Goal: Entertainment & Leisure: Consume media (video, audio)

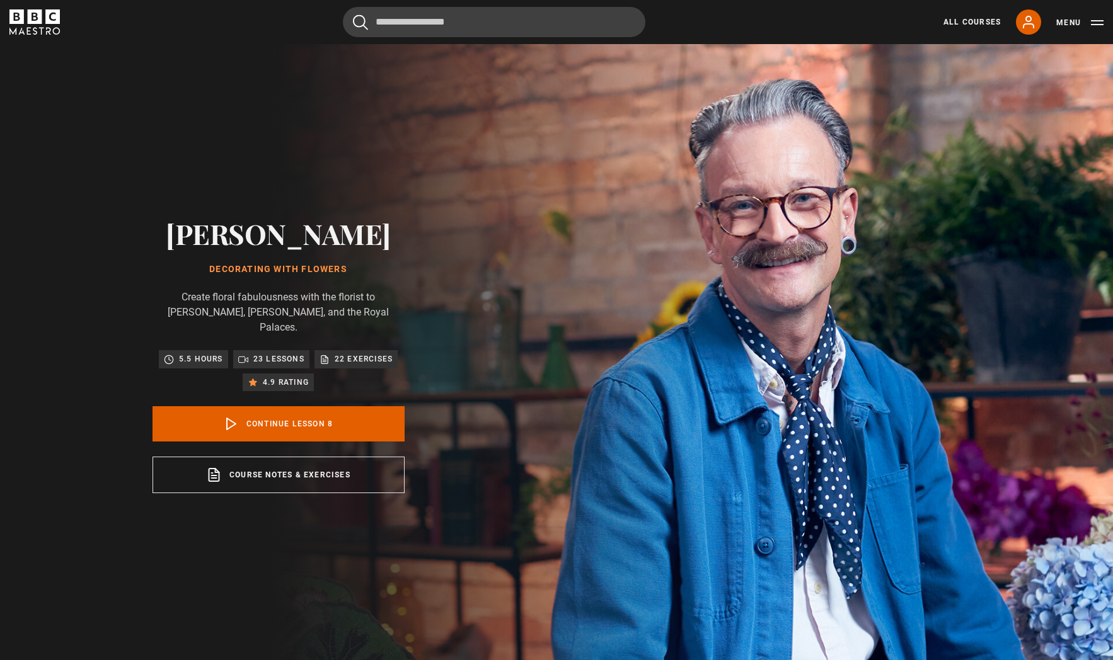
scroll to position [388, 0]
click at [272, 420] on link "Continue lesson 8" at bounding box center [279, 423] width 252 height 35
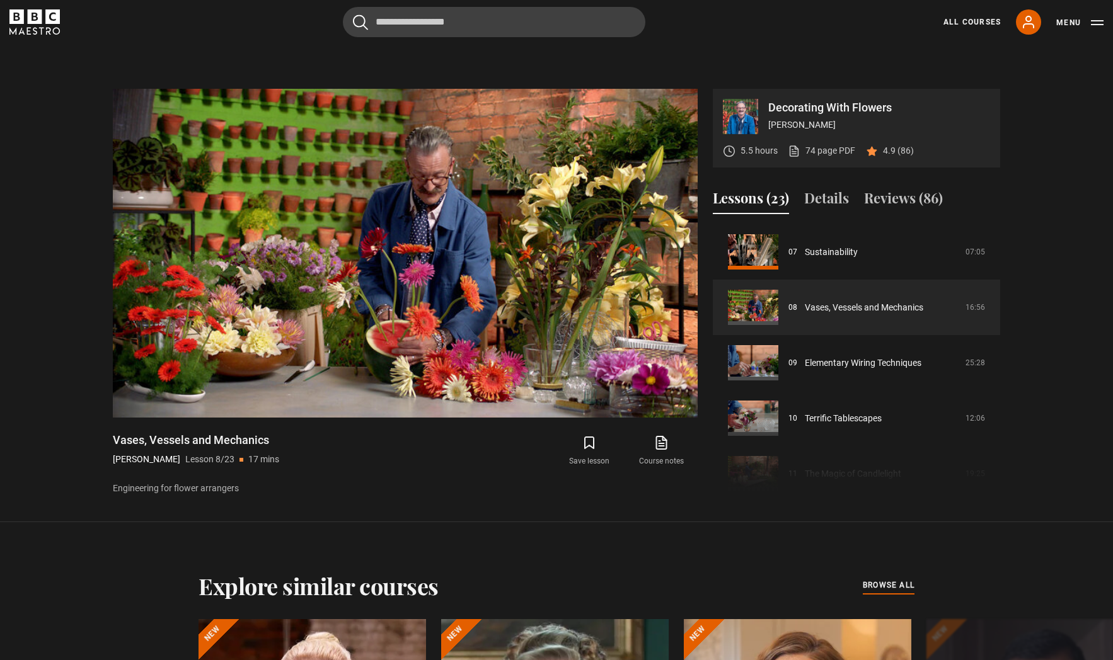
scroll to position [667, 0]
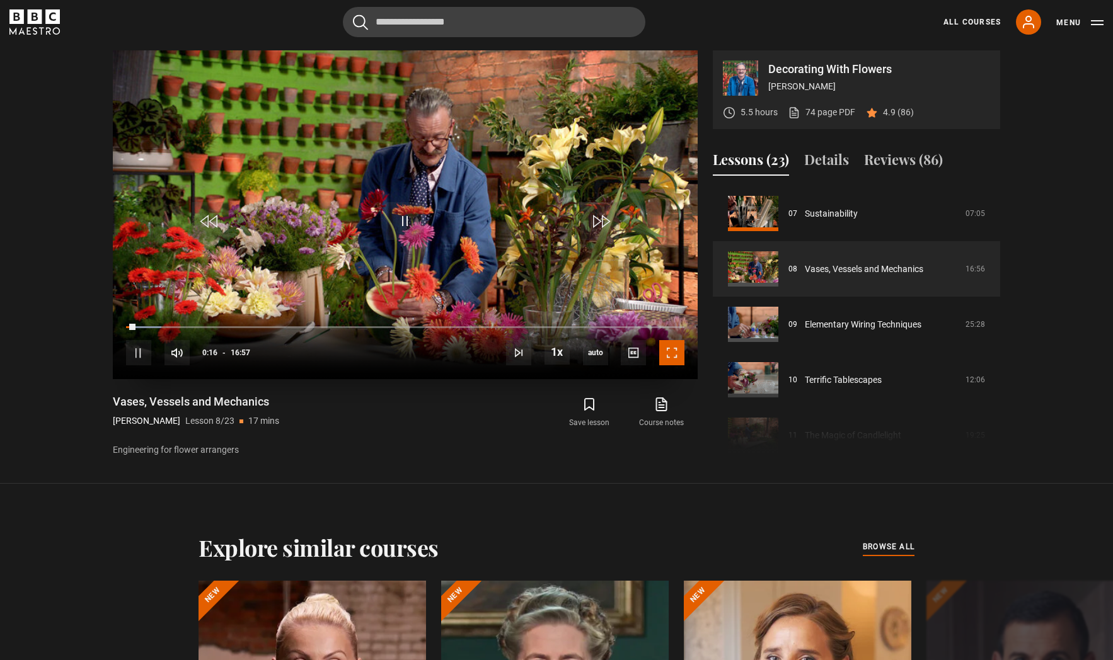
click at [669, 347] on span "Video Player" at bounding box center [671, 352] width 25 height 25
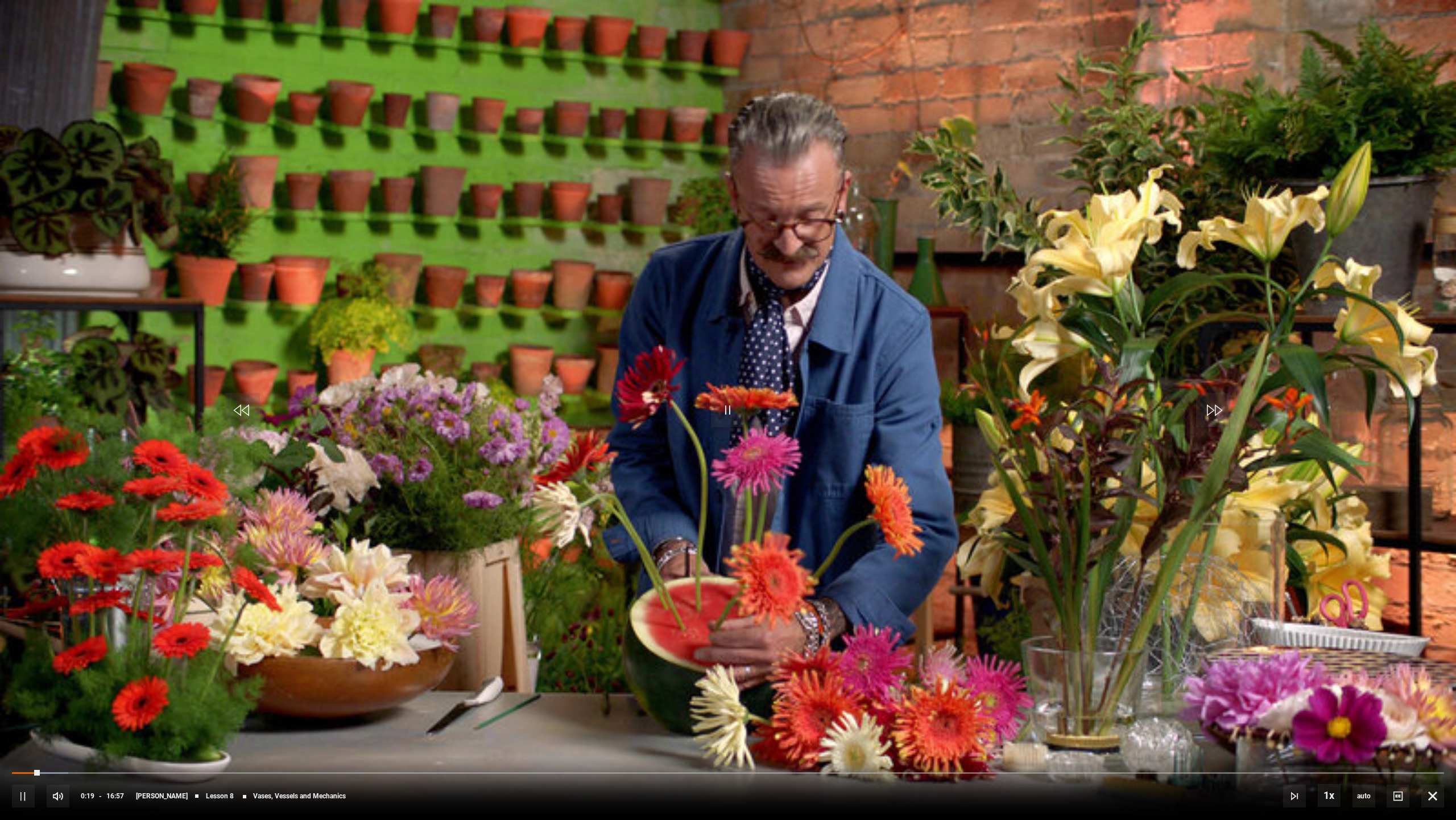
click at [676, 340] on video "Video Player" at bounding box center [728, 410] width 1456 height 820
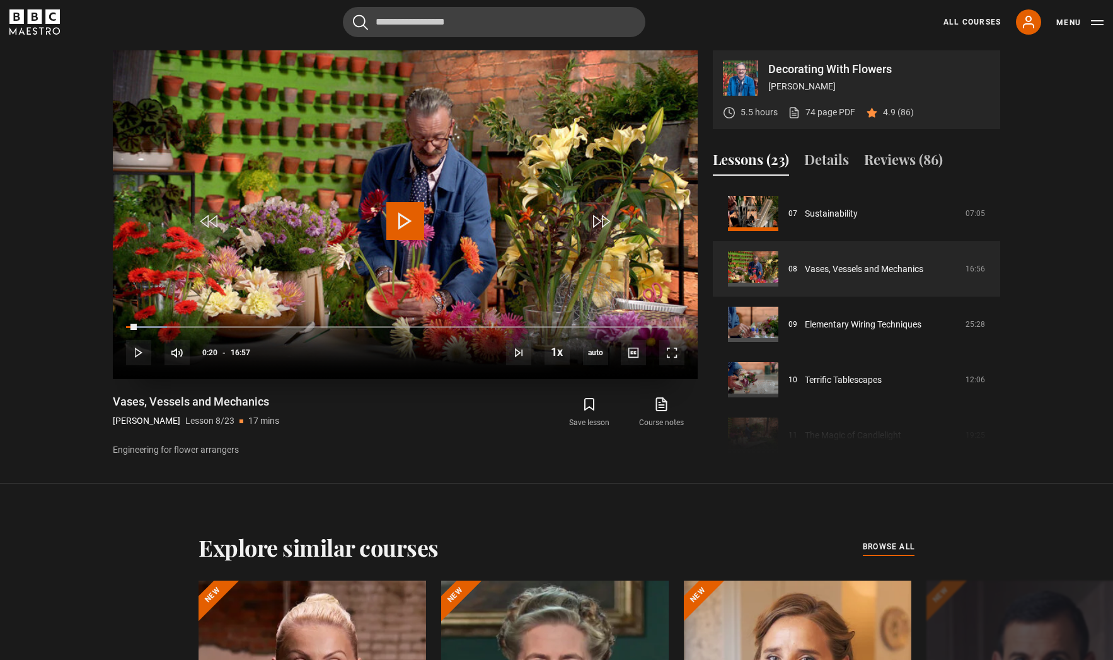
click at [401, 214] on span "Video Player" at bounding box center [405, 221] width 38 height 38
click at [665, 349] on span "Video Player" at bounding box center [671, 352] width 25 height 25
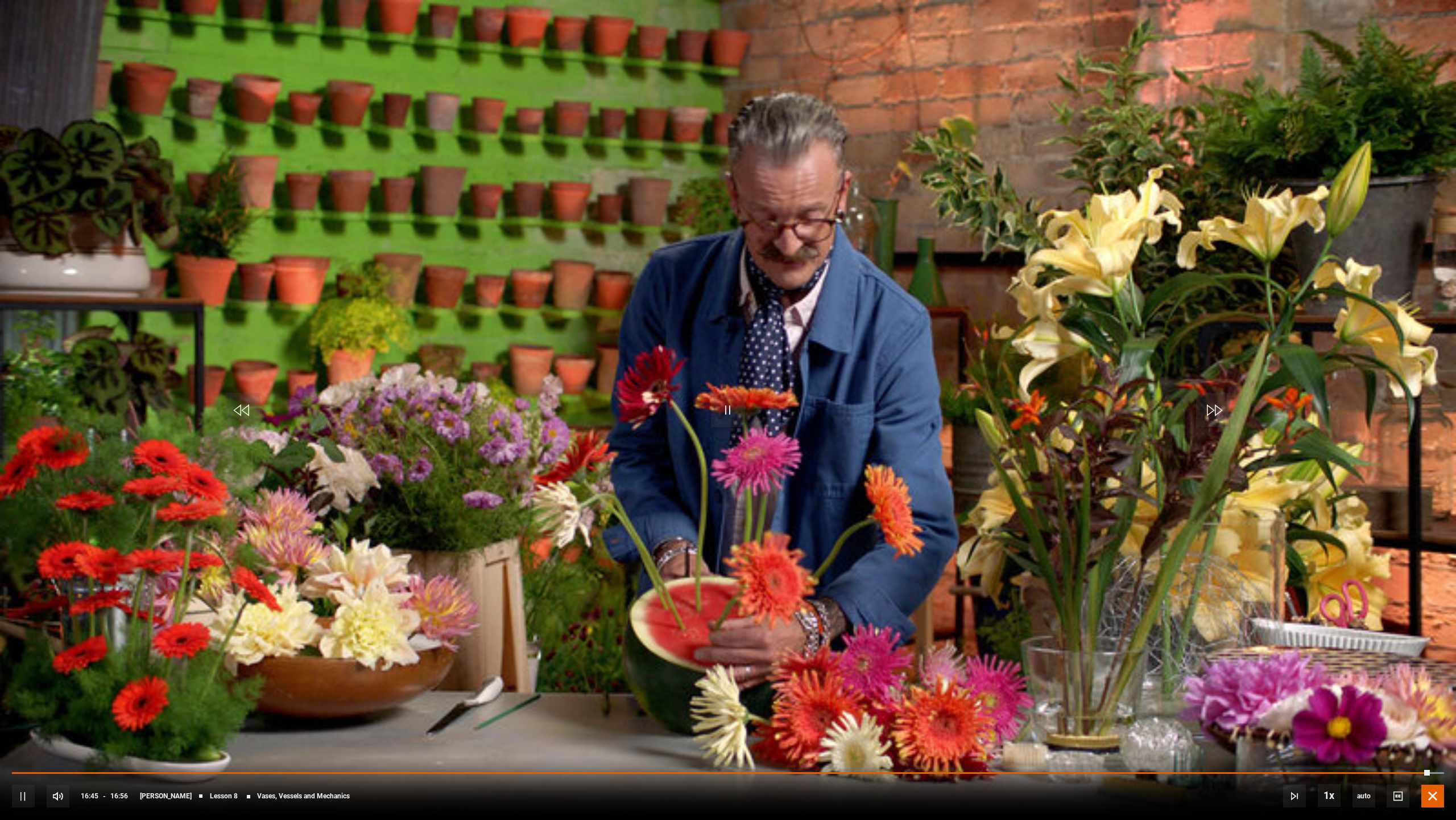
click at [1004, 596] on span "Video Player" at bounding box center [1433, 795] width 23 height 23
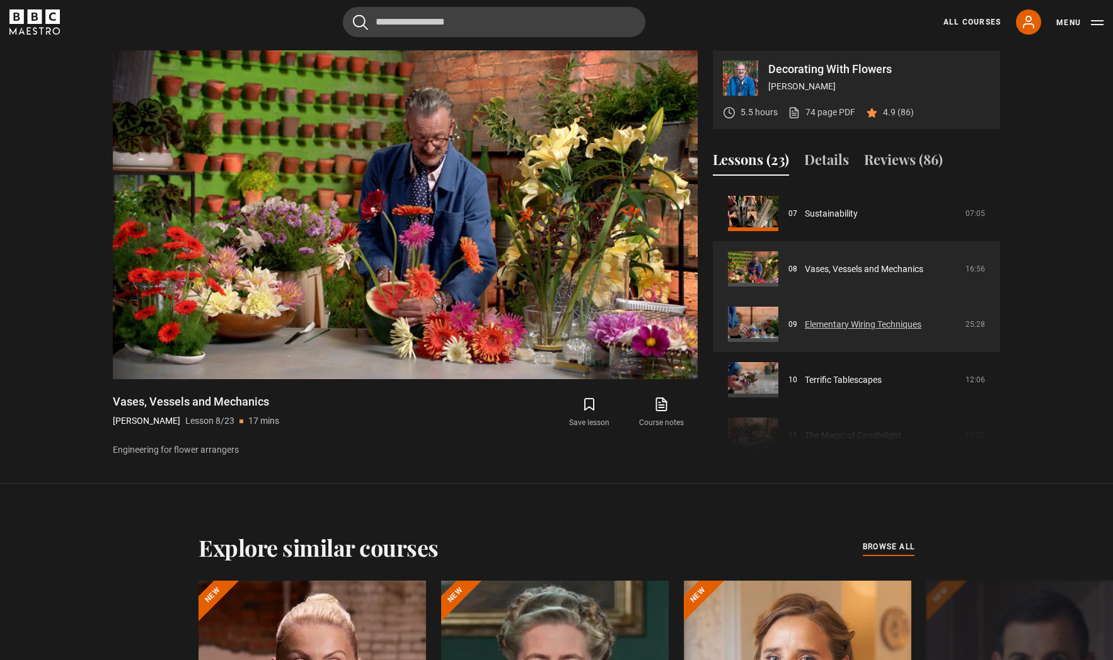
click at [870, 323] on link "Elementary Wiring Techniques" at bounding box center [863, 324] width 117 height 13
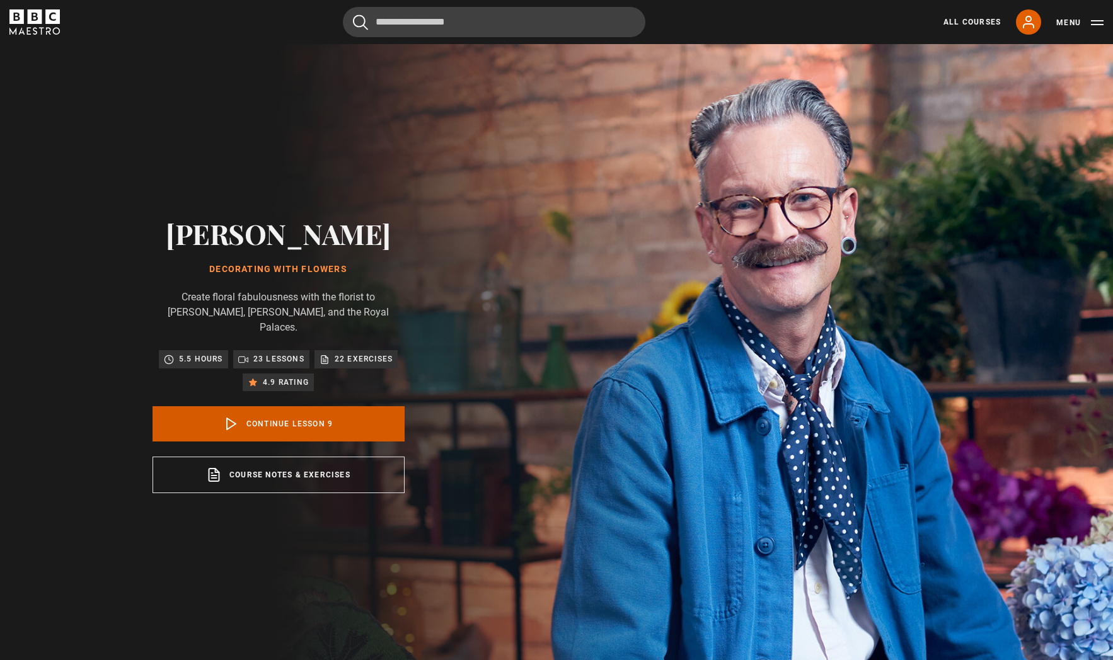
click at [279, 421] on link "Continue lesson 9" at bounding box center [279, 423] width 252 height 35
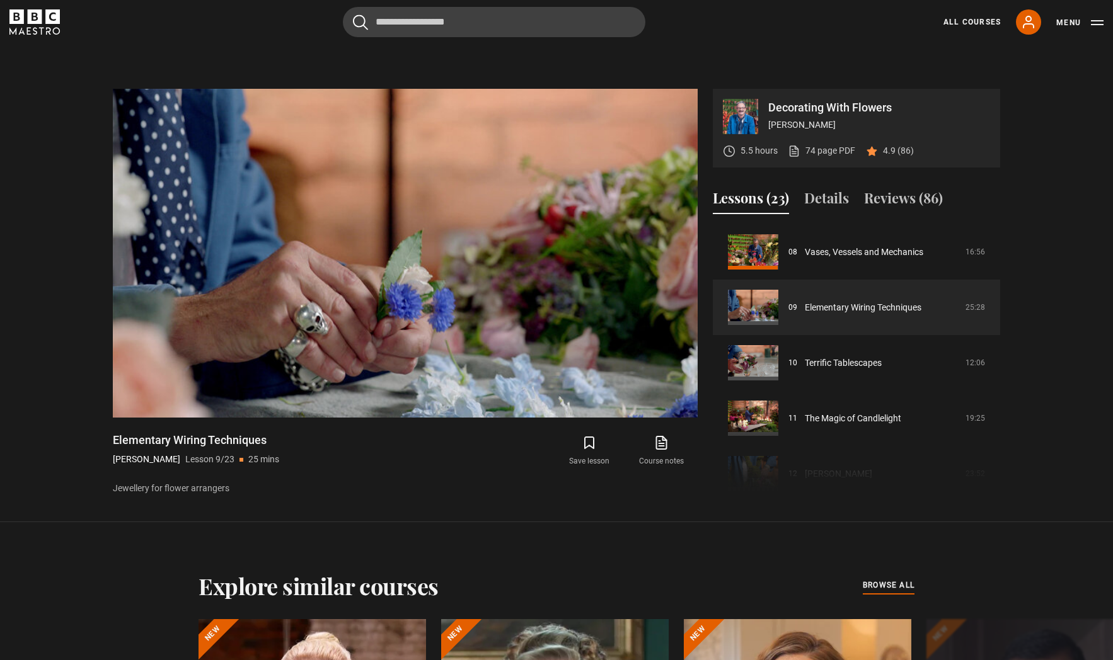
scroll to position [667, 0]
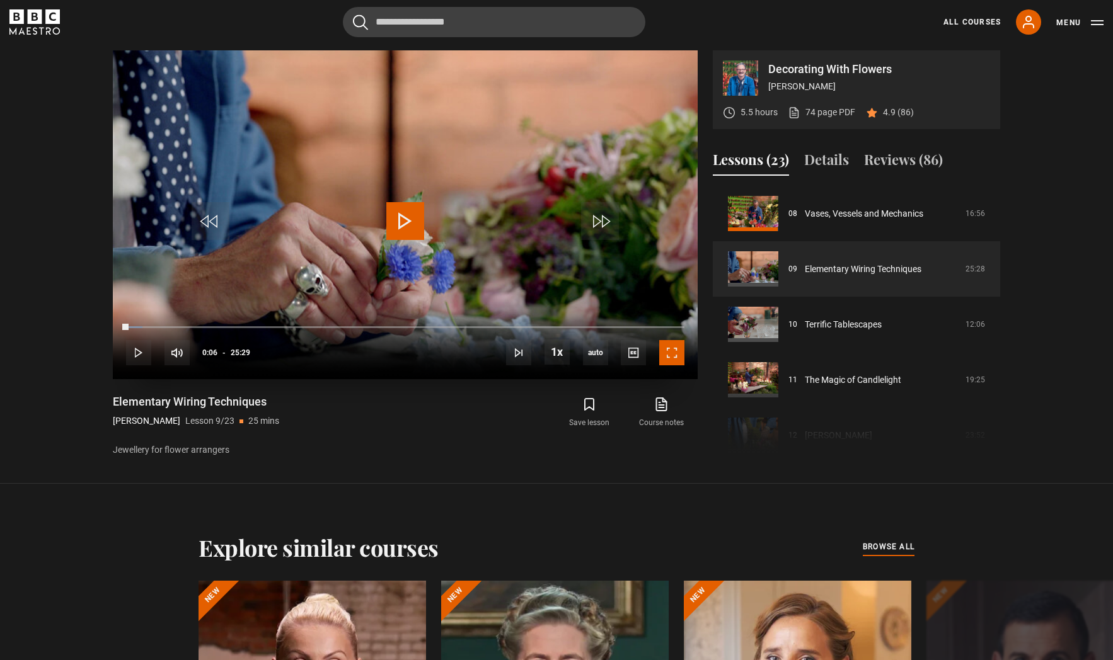
click at [672, 350] on span "Video Player" at bounding box center [671, 352] width 25 height 25
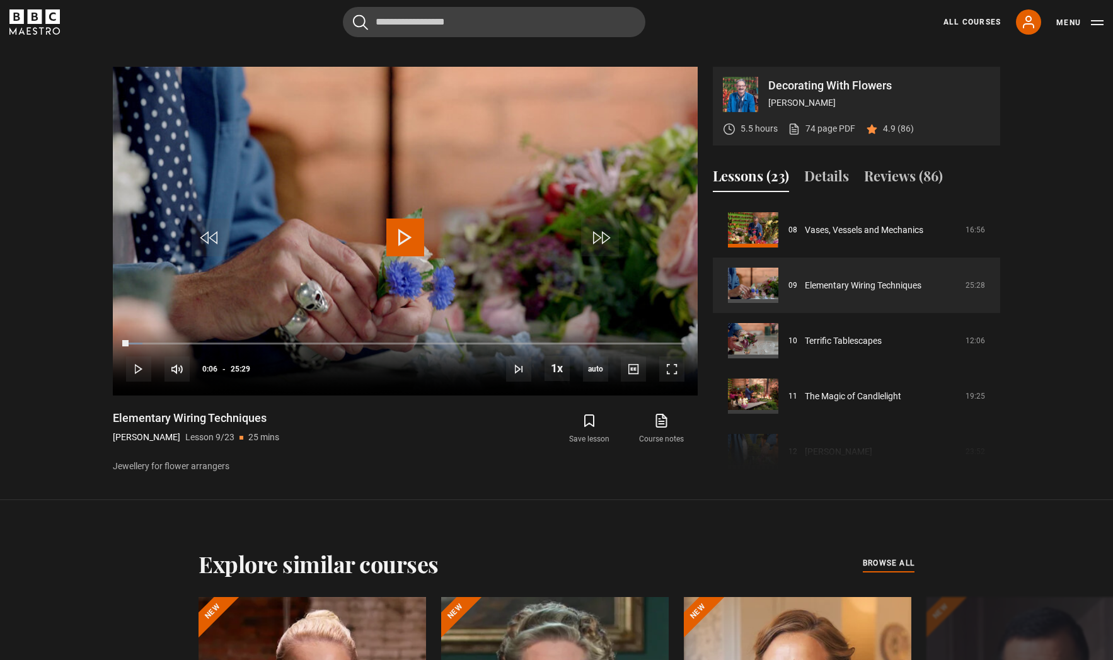
scroll to position [649, 0]
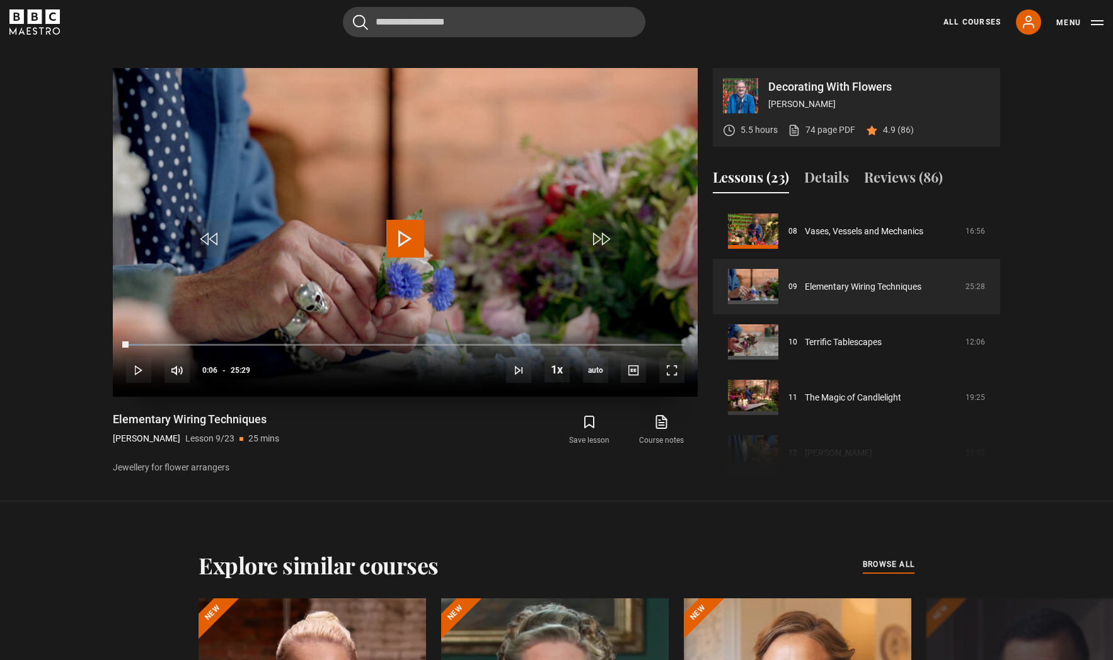
click at [396, 235] on span "Video Player" at bounding box center [405, 239] width 38 height 38
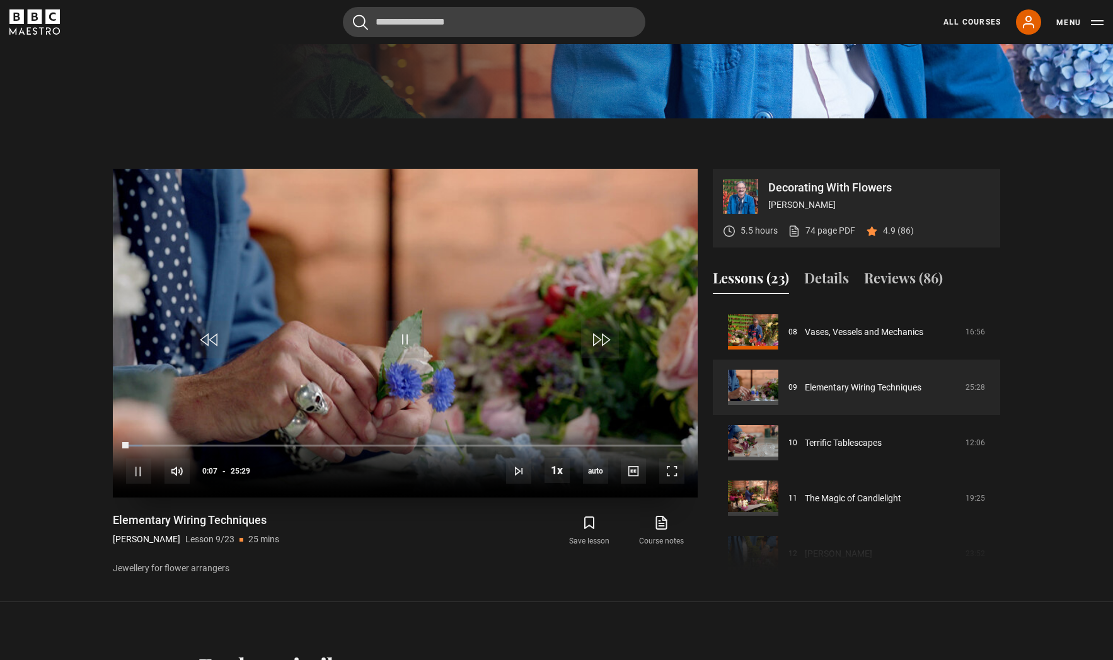
drag, startPoint x: 533, startPoint y: 325, endPoint x: 535, endPoint y: 317, distance: 8.6
click at [550, 319] on video "Video Player" at bounding box center [405, 333] width 585 height 329
click at [676, 464] on span "Video Player" at bounding box center [671, 471] width 25 height 25
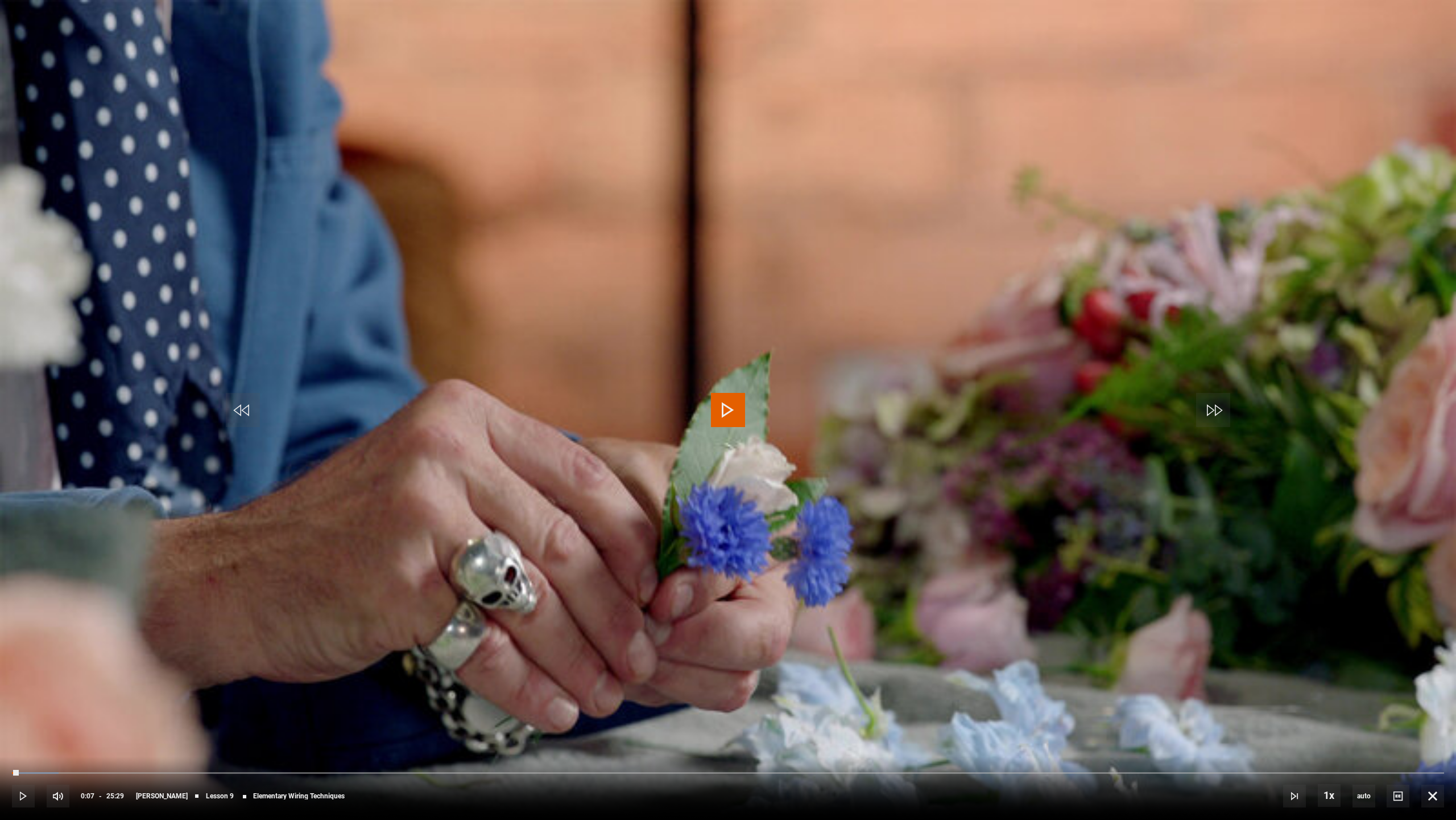
click at [733, 403] on span "Video Player" at bounding box center [728, 410] width 34 height 34
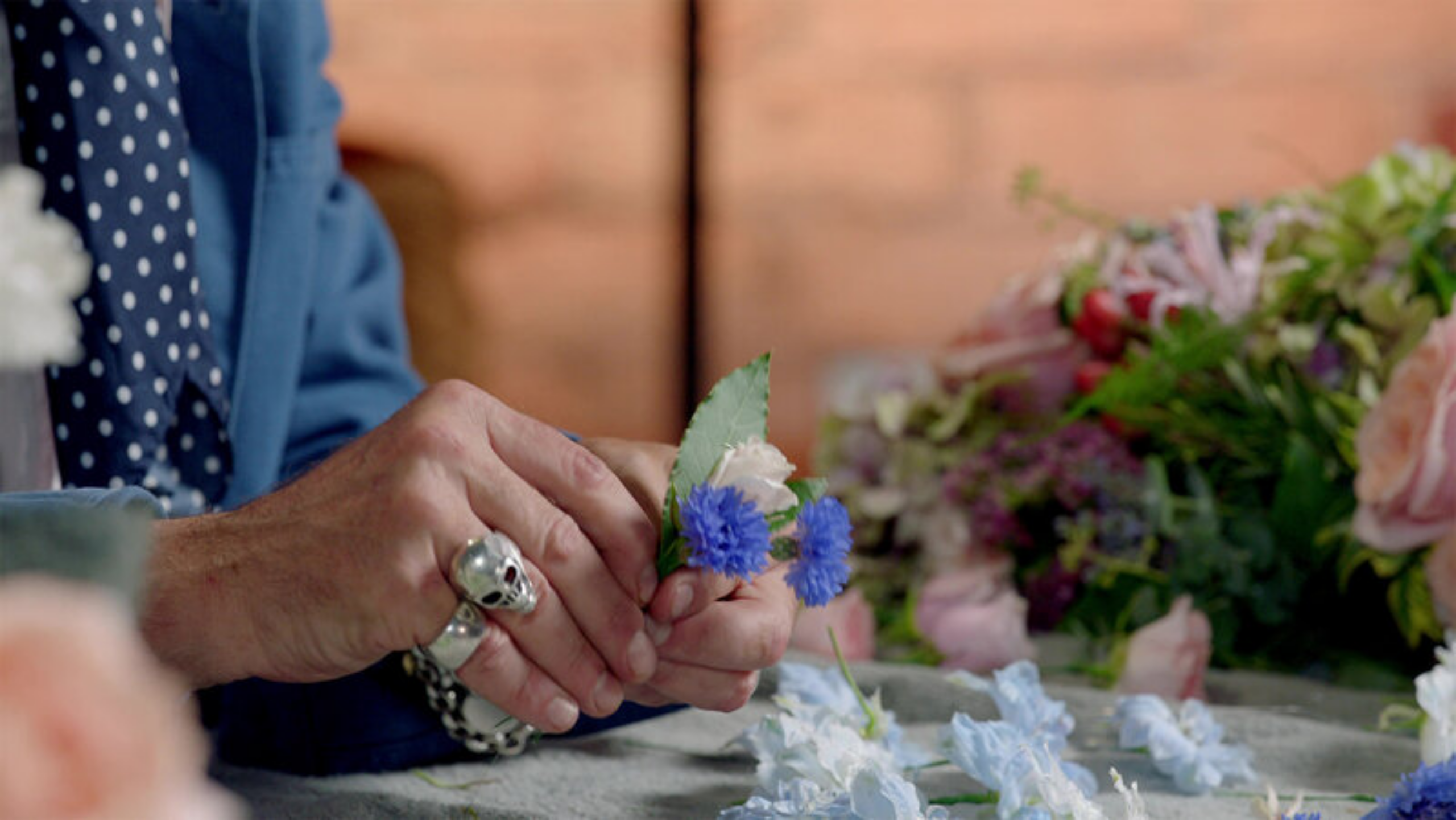
click at [1004, 596] on video "Video Player" at bounding box center [728, 410] width 1456 height 820
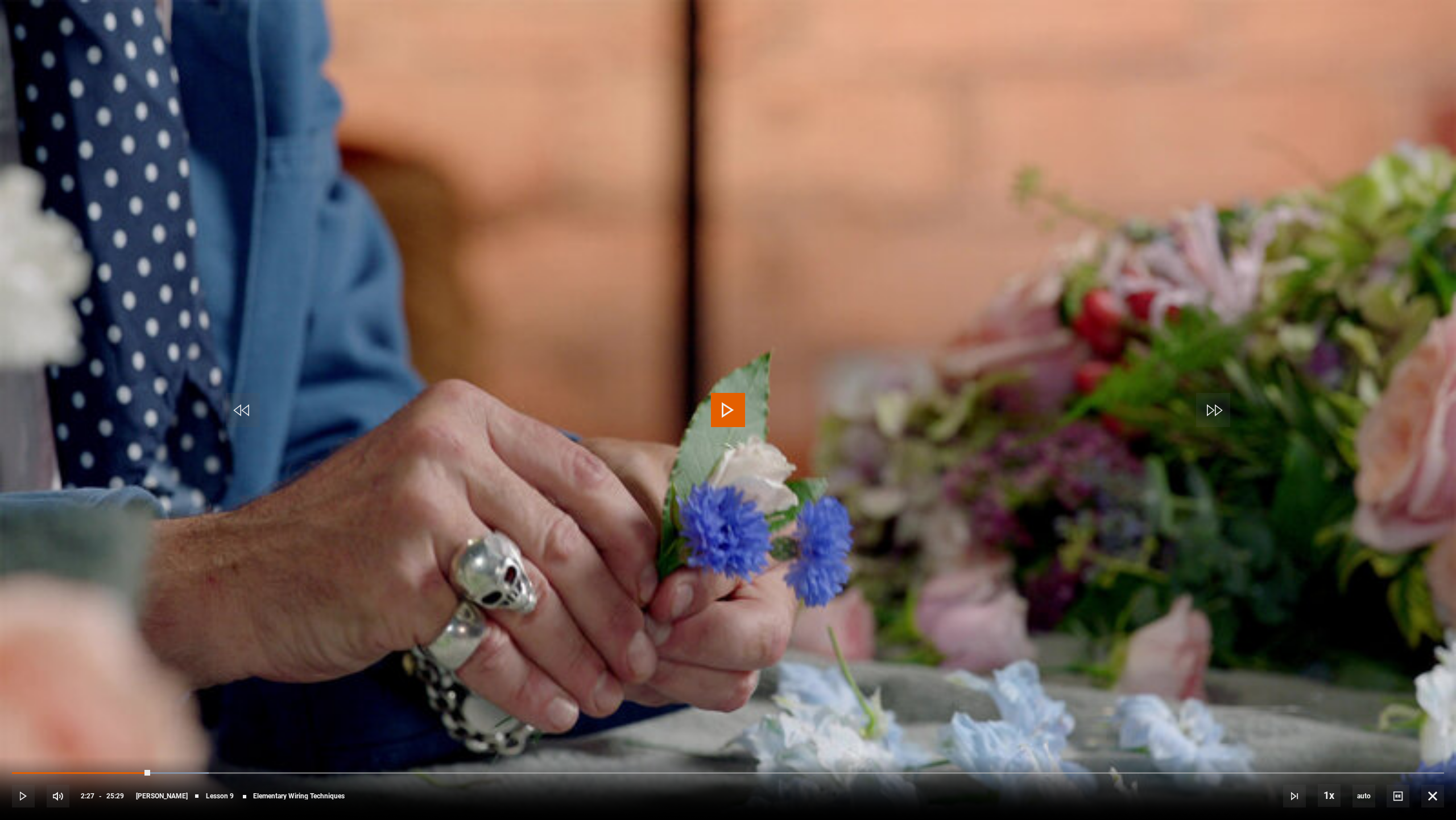
click at [1004, 596] on video "Video Player" at bounding box center [728, 410] width 1456 height 820
click at [1004, 596] on span "Video Player" at bounding box center [1433, 795] width 23 height 23
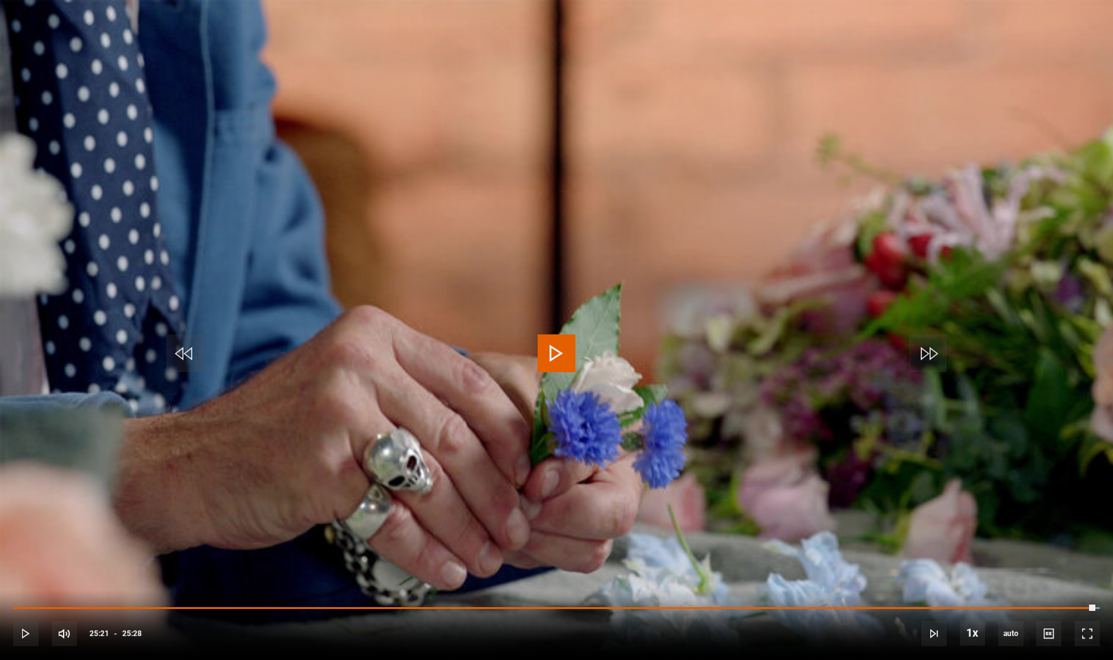
scroll to position [481, 0]
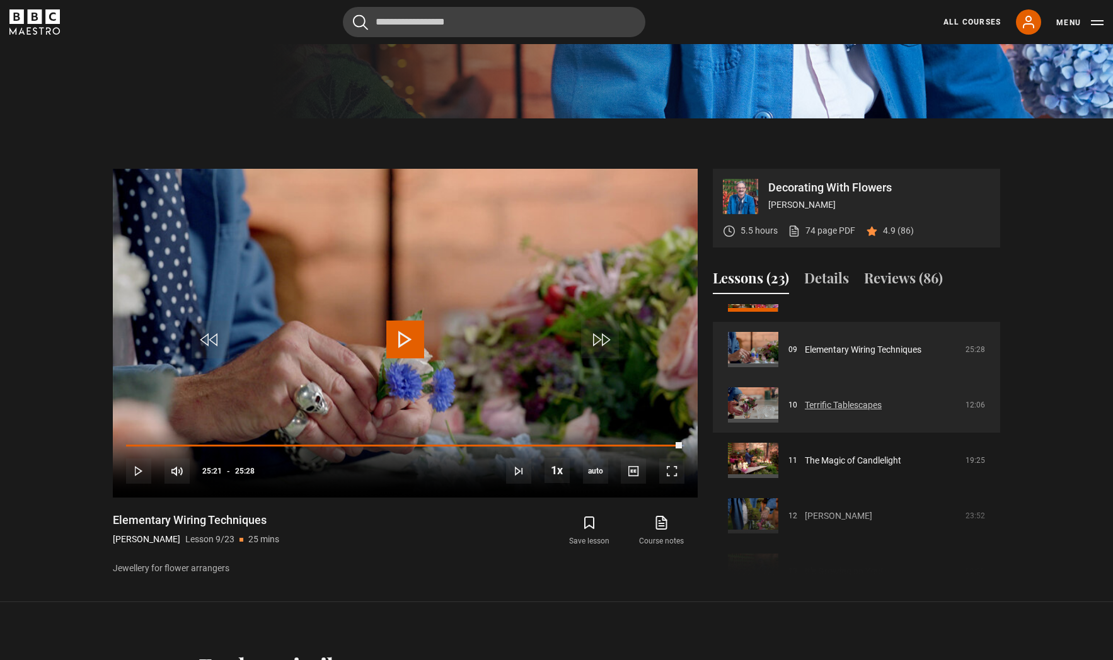
click at [815, 403] on link "Terrific Tablescapes" at bounding box center [843, 405] width 77 height 13
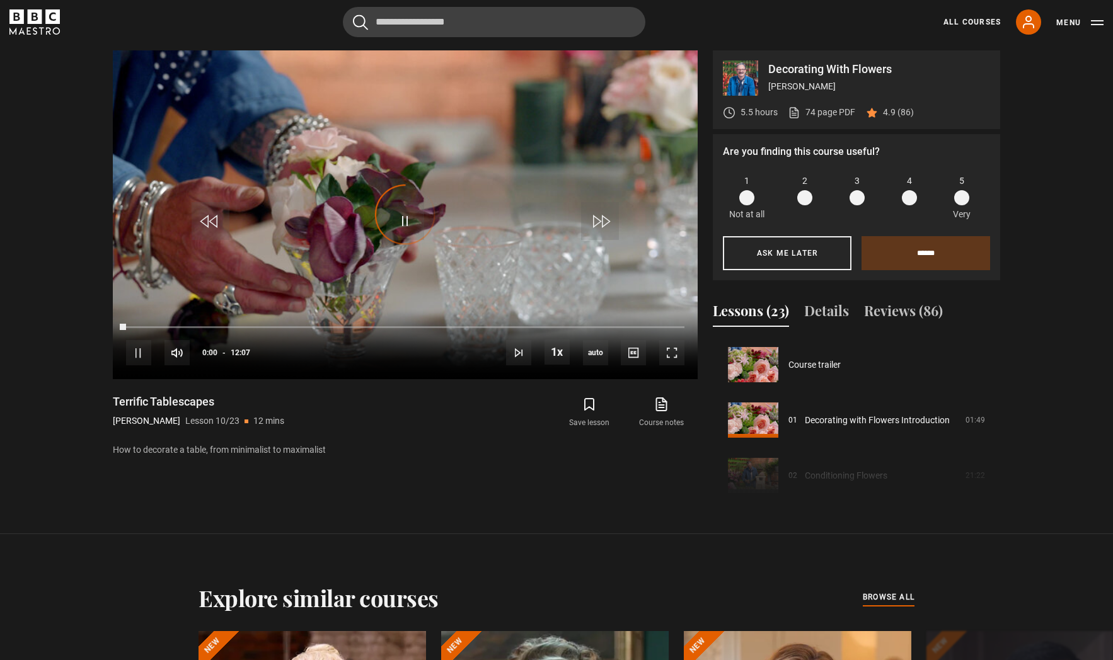
scroll to position [499, 0]
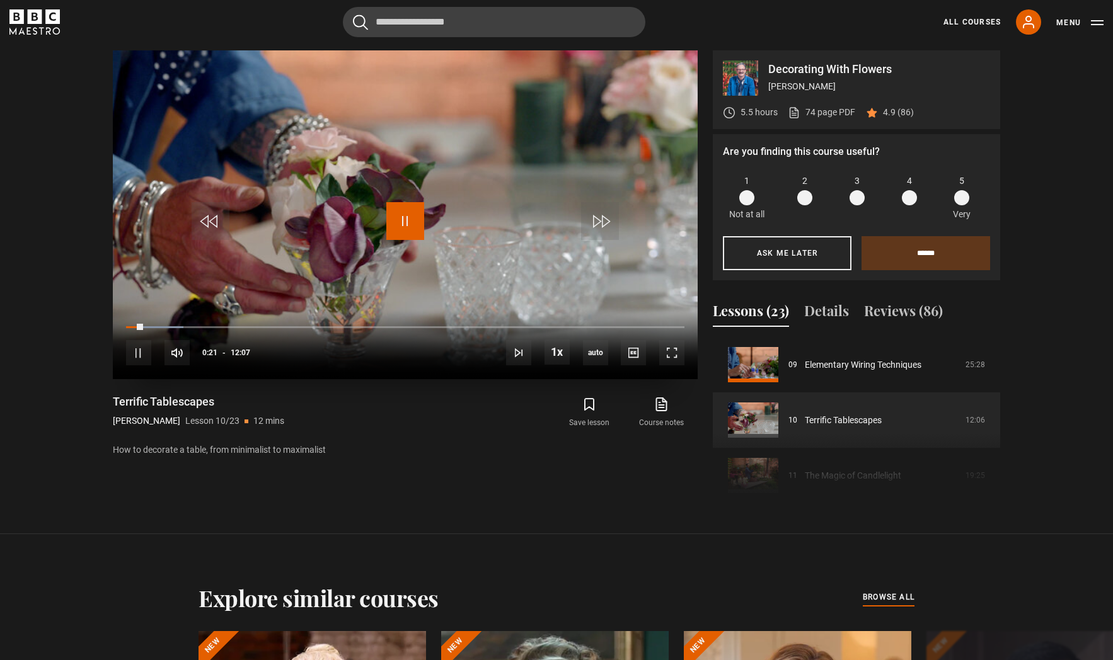
click at [408, 226] on span "Video Player" at bounding box center [405, 221] width 38 height 38
